Goal: Task Accomplishment & Management: Use online tool/utility

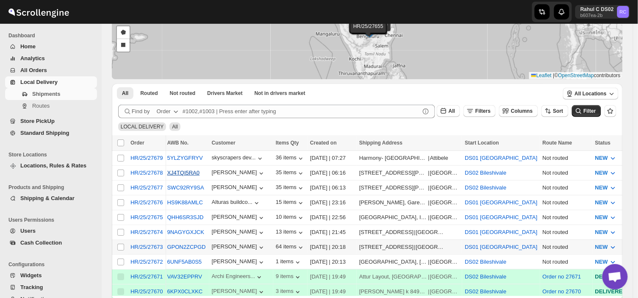
scroll to position [74, 0]
click at [120, 213] on input "Select shipment" at bounding box center [120, 216] width 7 height 7
checkbox input "true"
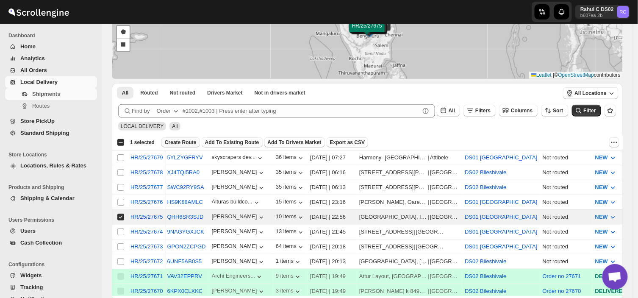
click at [172, 142] on span "Create Route" at bounding box center [181, 142] width 32 height 7
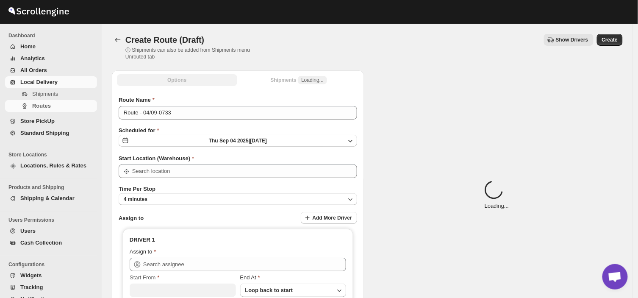
type input "DS01 [GEOGRAPHIC_DATA]"
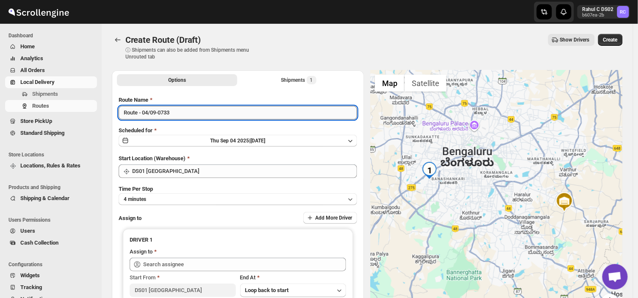
click at [179, 111] on input "Route - 04/09-0733" at bounding box center [238, 113] width 238 height 14
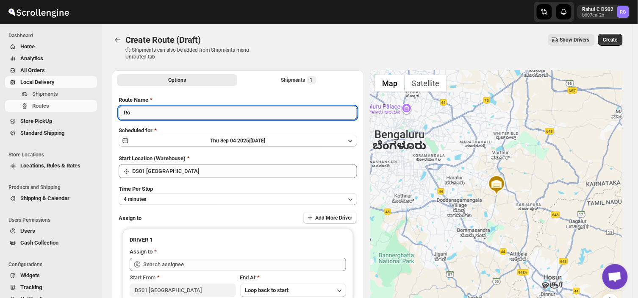
type input "R"
type input "Order no 27675"
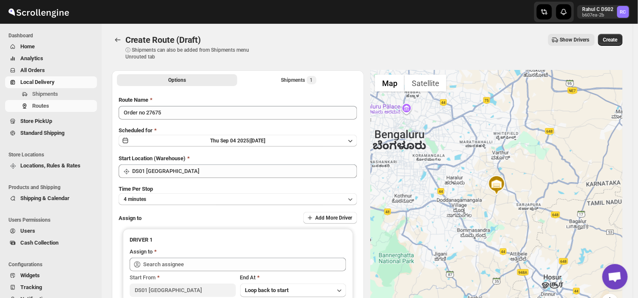
click at [187, 177] on div "Route Name Order no 27675 Scheduled for [DATE] | [DATE] Start Location (Warehou…" at bounding box center [238, 209] width 238 height 227
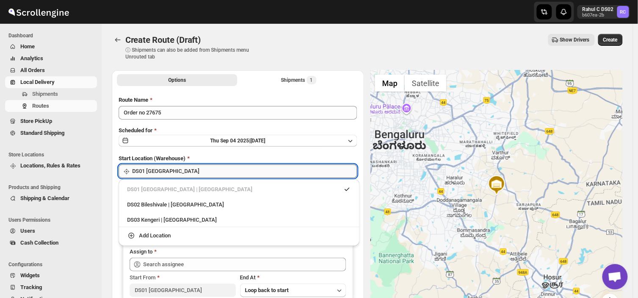
click at [188, 172] on input "DS01 [GEOGRAPHIC_DATA]" at bounding box center [244, 171] width 225 height 14
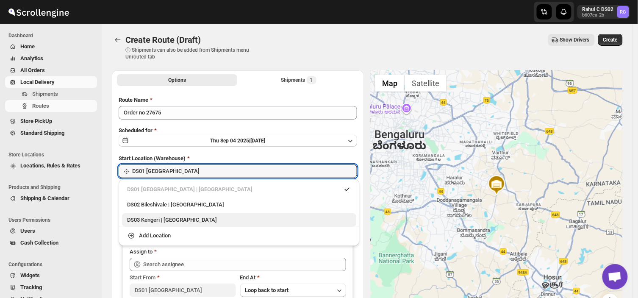
click at [142, 220] on div "DS03 Kengeri | [GEOGRAPHIC_DATA]" at bounding box center [239, 220] width 224 height 8
type input "DS03 Kengeri"
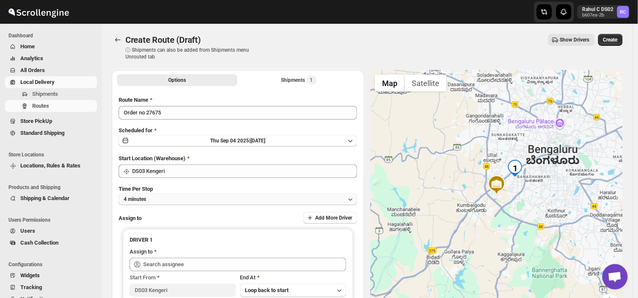
click at [154, 198] on button "4 minutes" at bounding box center [238, 199] width 238 height 12
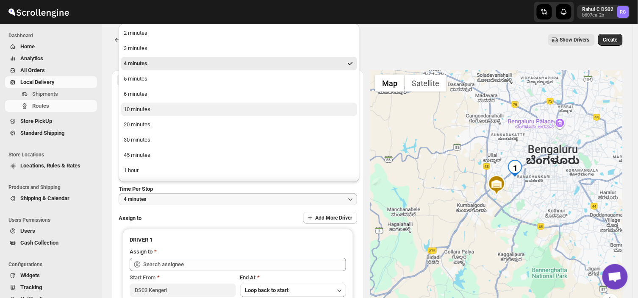
click at [135, 108] on div "10 minutes" at bounding box center [137, 109] width 27 height 8
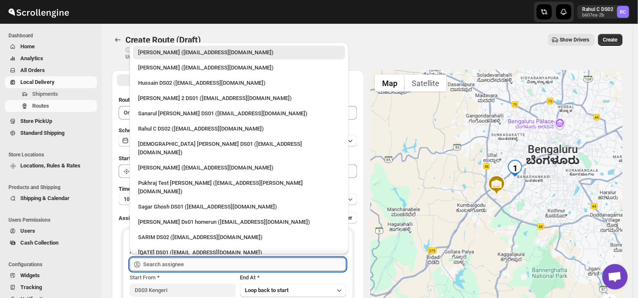
click at [183, 268] on input "text" at bounding box center [244, 264] width 203 height 14
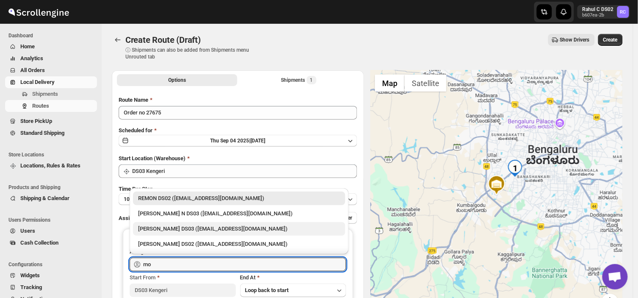
click at [188, 230] on div "[PERSON_NAME] DS03 ([EMAIL_ADDRESS][DOMAIN_NAME])" at bounding box center [239, 228] width 202 height 8
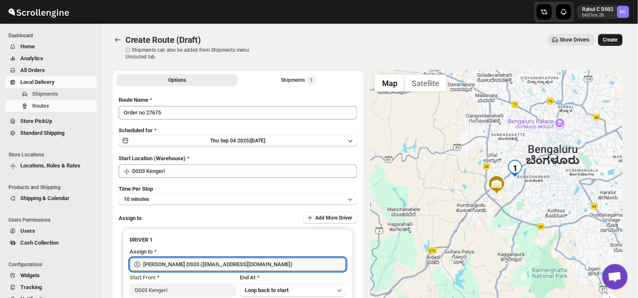
type input "[PERSON_NAME] DS03 ([EMAIL_ADDRESS][DOMAIN_NAME])"
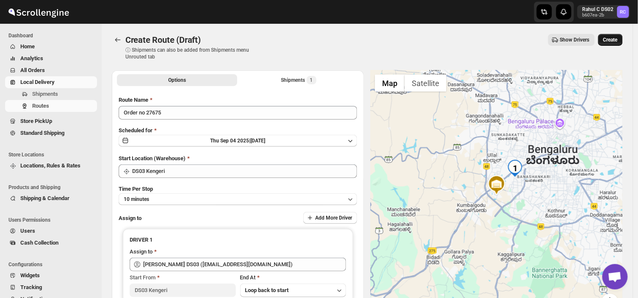
click at [613, 36] on span "Create" at bounding box center [610, 39] width 14 height 7
